Goal: Check status: Check status

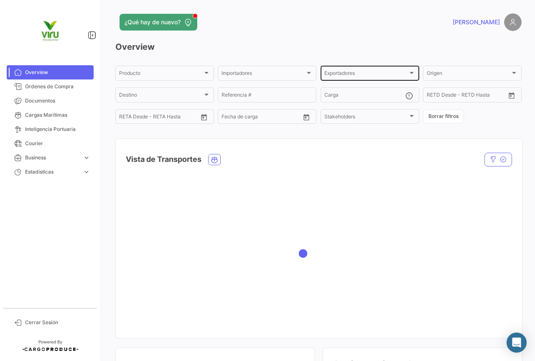
click at [44, 113] on span "Cargas Marítimas" at bounding box center [57, 115] width 65 height 8
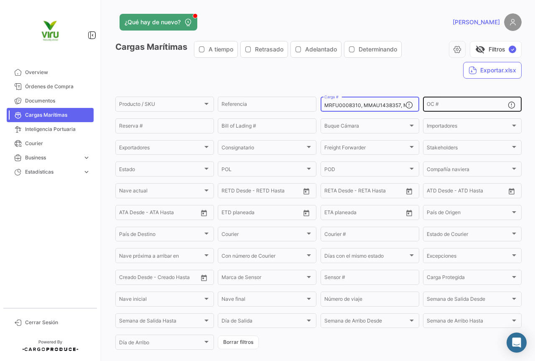
scroll to position [0, 428]
drag, startPoint x: 323, startPoint y: 103, endPoint x: 462, endPoint y: 105, distance: 139.2
click at [0, 0] on div "Producto / SKU Producto / SKU Referencia MRFU0008310, MMAU1438357, MCAU6078335,…" at bounding box center [0, 0] width 0 height 0
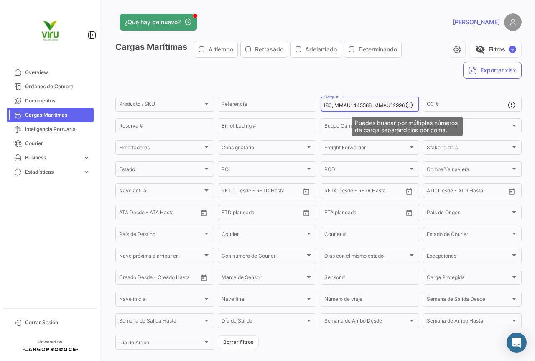
paste input "ZMOU8969232"
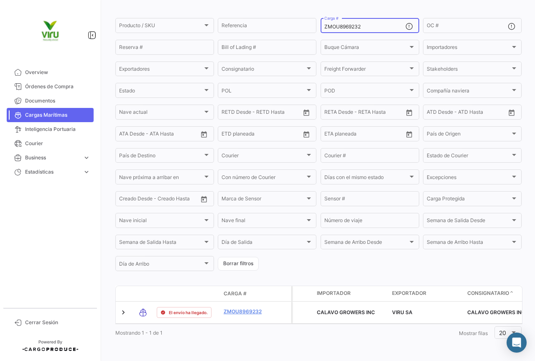
scroll to position [85, 0]
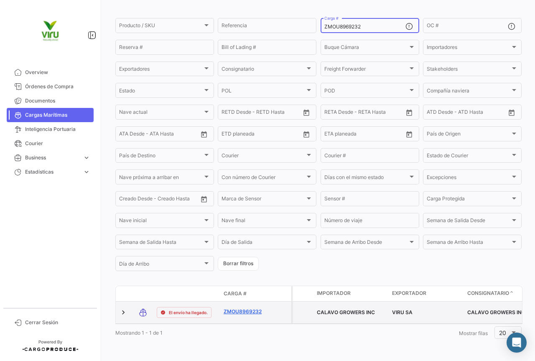
type input "ZMOU8969232"
click at [244, 308] on link "ZMOU8969232" at bounding box center [245, 312] width 43 height 8
